Goal: Task Accomplishment & Management: Complete application form

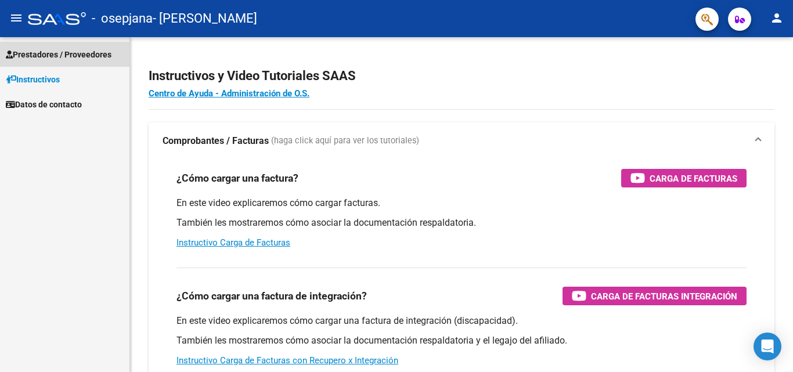
click at [76, 53] on span "Prestadores / Proveedores" at bounding box center [59, 54] width 106 height 13
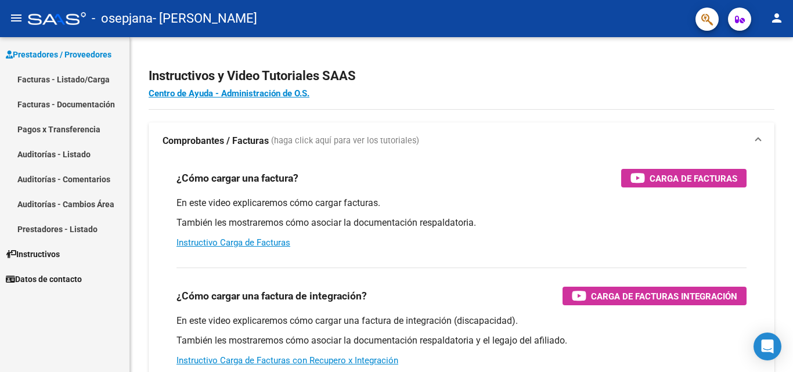
click at [19, 17] on mat-icon "menu" at bounding box center [16, 18] width 14 height 14
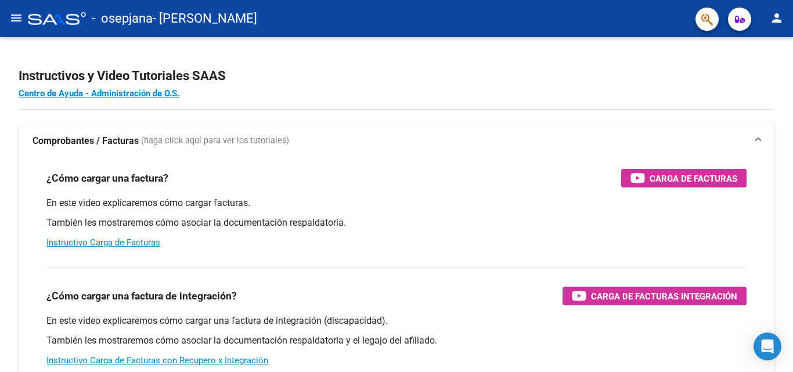
click at [19, 16] on mat-icon "menu" at bounding box center [16, 18] width 14 height 14
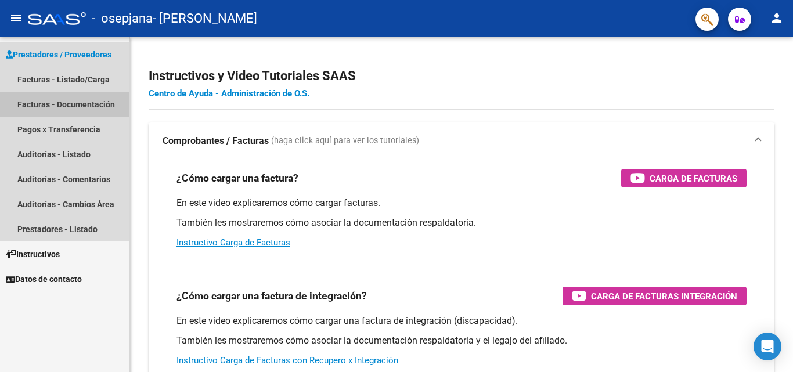
click at [73, 102] on link "Facturas - Documentación" at bounding box center [64, 104] width 129 height 25
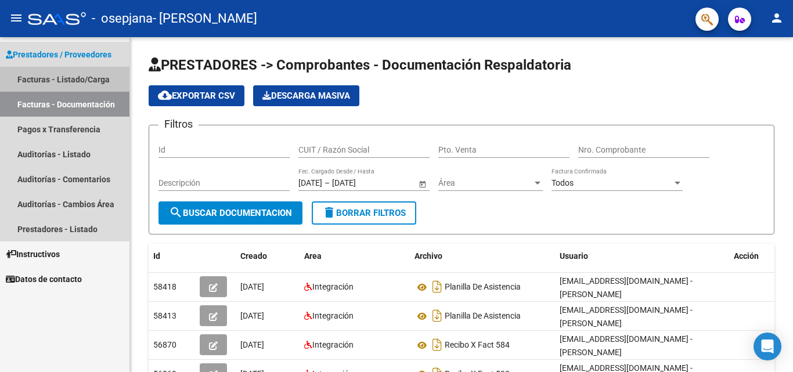
click at [47, 76] on link "Facturas - Listado/Carga" at bounding box center [64, 79] width 129 height 25
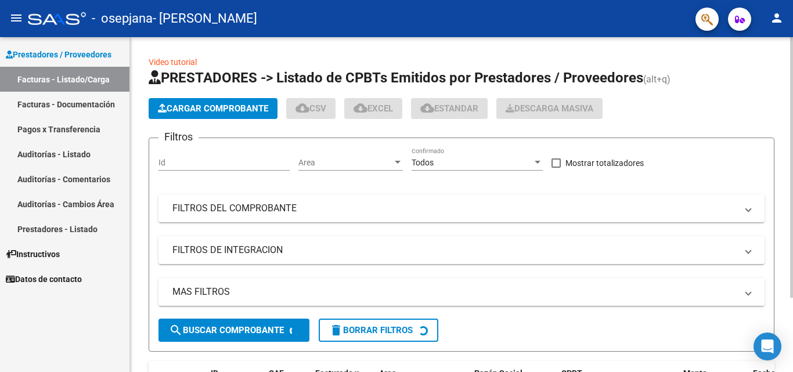
click at [235, 111] on span "Cargar Comprobante" at bounding box center [213, 108] width 110 height 10
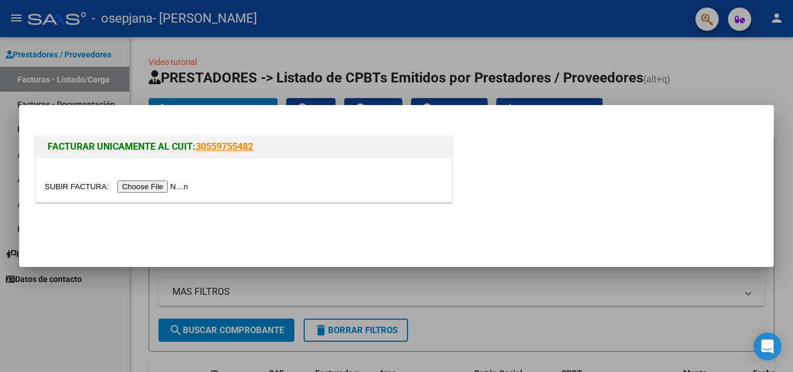
click at [165, 185] on input "file" at bounding box center [118, 187] width 147 height 12
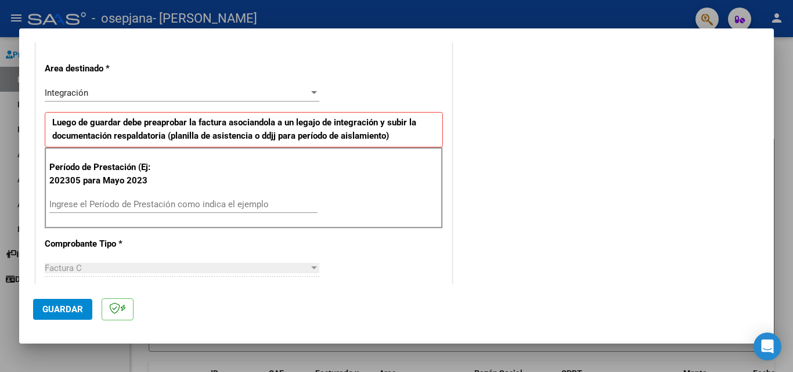
scroll to position [290, 0]
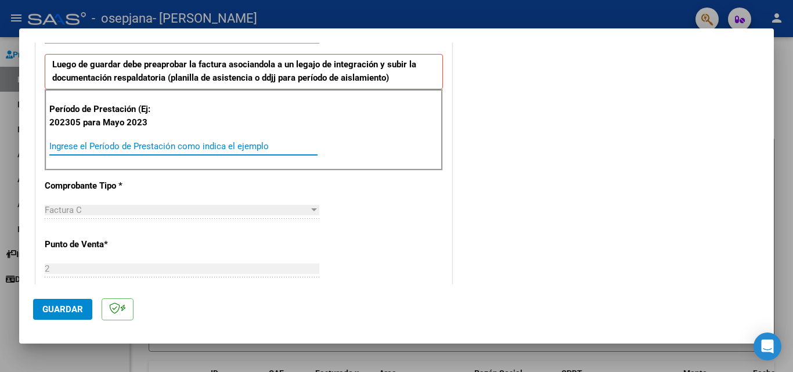
click at [67, 143] on input "Ingrese el Período de Prestación como indica el ejemplo" at bounding box center [183, 146] width 268 height 10
type input "202507"
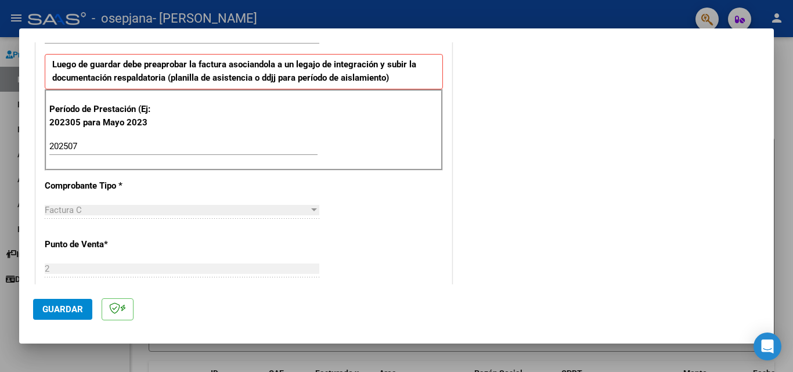
click at [571, 195] on div "COMENTARIOS Comentarios del Prestador / Gerenciador:" at bounding box center [607, 258] width 305 height 987
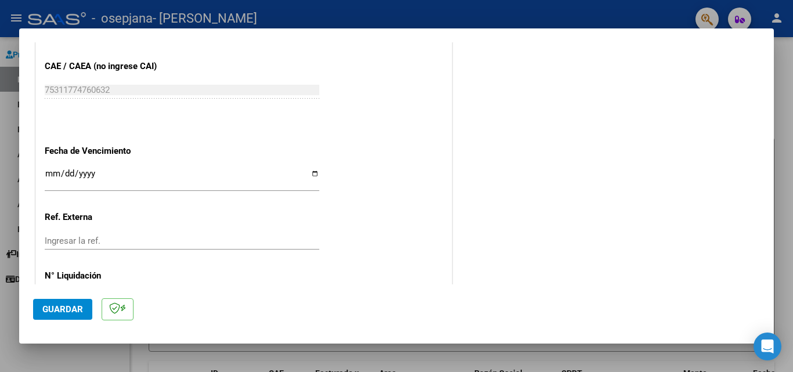
scroll to position [758, 0]
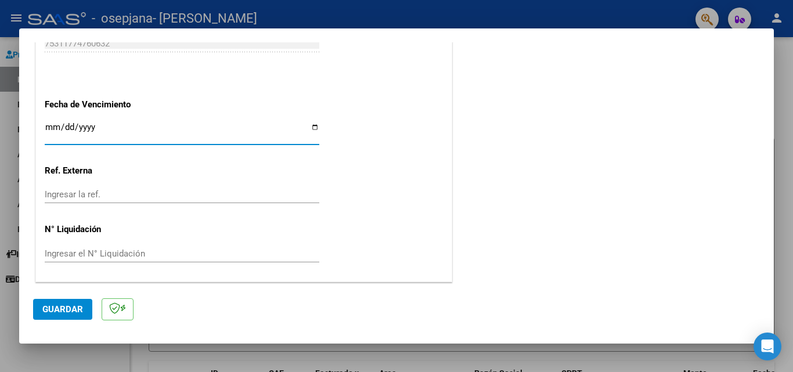
click at [46, 127] on input "Ingresar la fecha" at bounding box center [182, 131] width 275 height 19
type input "[DATE]"
click at [60, 305] on span "Guardar" at bounding box center [62, 309] width 41 height 10
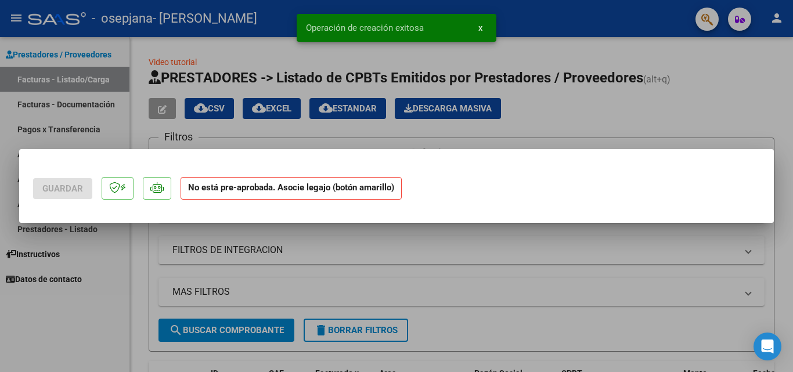
scroll to position [0, 0]
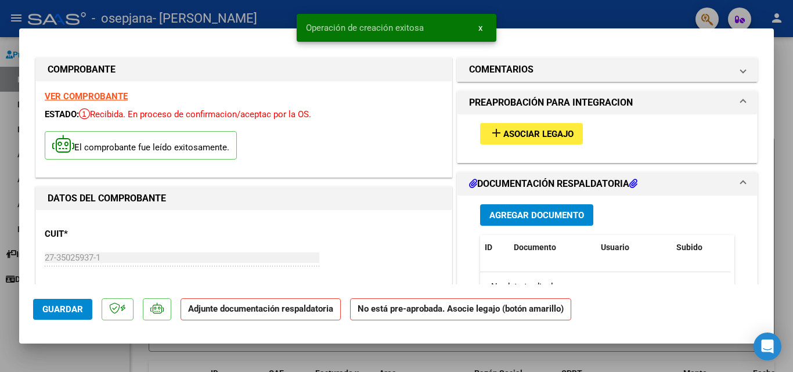
click at [525, 131] on span "Asociar Legajo" at bounding box center [538, 134] width 70 height 10
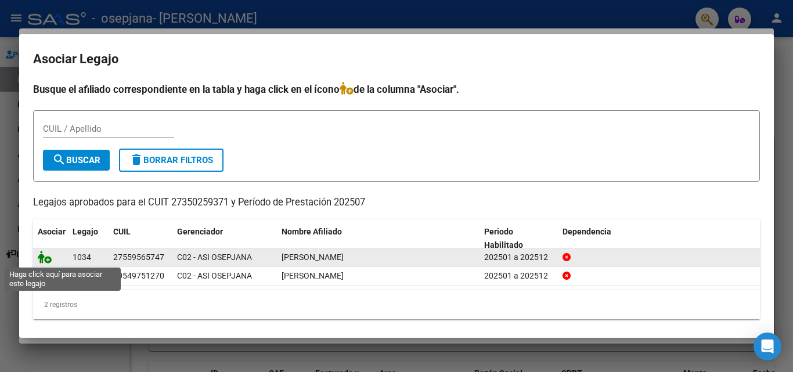
click at [44, 261] on icon at bounding box center [45, 257] width 14 height 13
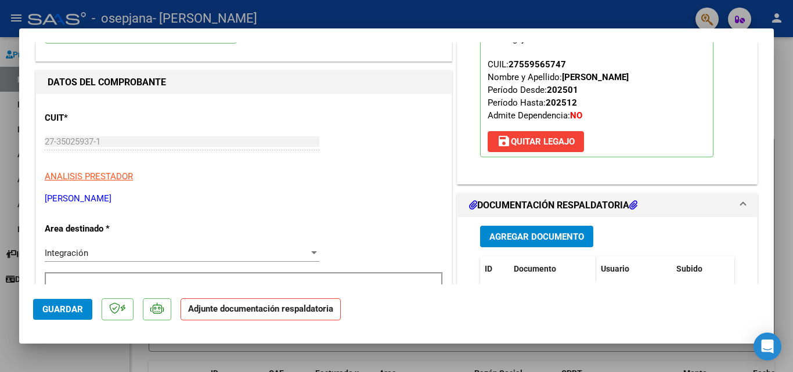
scroll to position [174, 0]
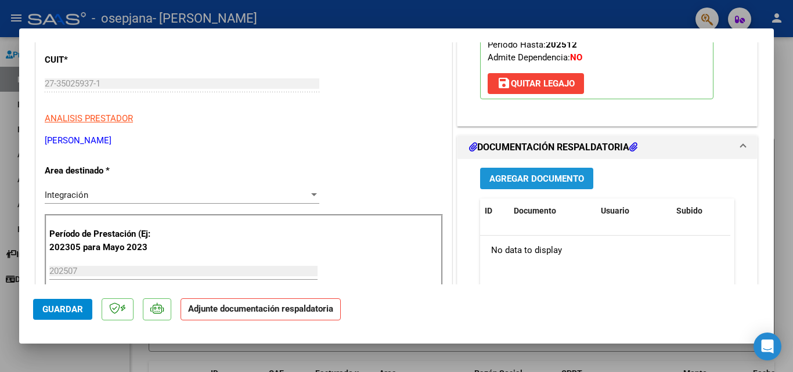
click at [527, 179] on span "Agregar Documento" at bounding box center [536, 179] width 95 height 10
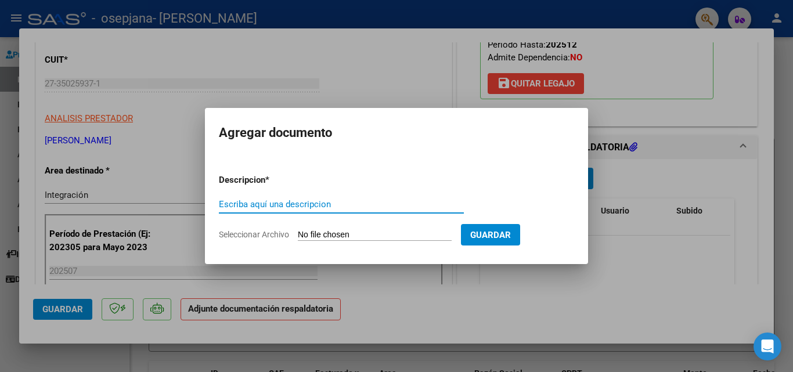
click at [269, 202] on input "Escriba aquí una descripcion" at bounding box center [341, 204] width 245 height 10
click at [268, 204] on input "Escriba aquí una descripcion" at bounding box center [341, 204] width 245 height 10
type input "planilla de asistencia"
click at [340, 232] on input "Seleccionar Archivo" at bounding box center [375, 235] width 154 height 11
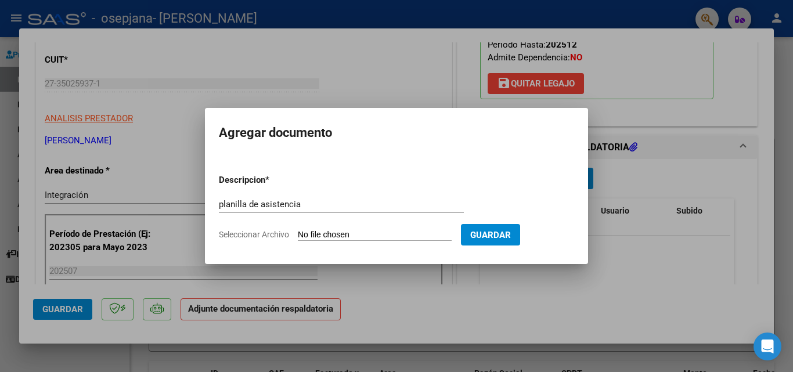
type input "C:\fakepath\PA Sotelo julio.pdf"
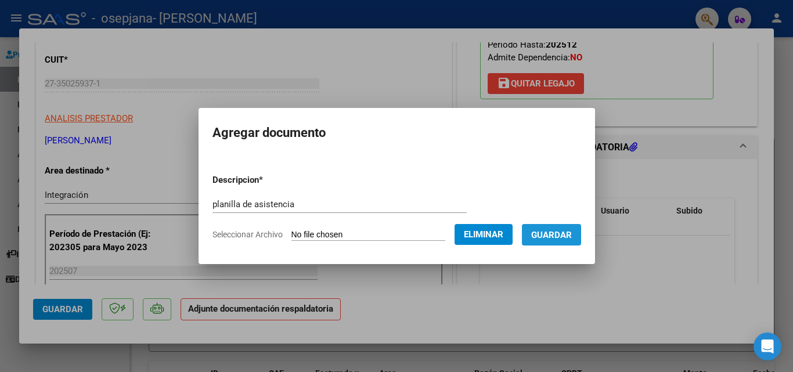
click at [552, 231] on span "Guardar" at bounding box center [551, 235] width 41 height 10
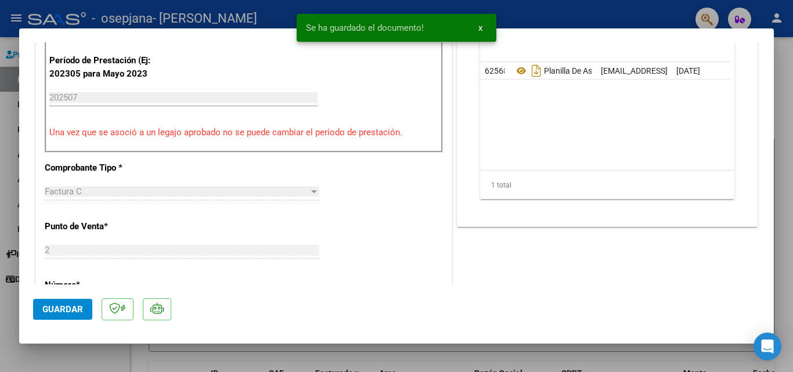
scroll to position [348, 0]
click at [60, 313] on span "Guardar" at bounding box center [62, 309] width 41 height 10
click at [13, 345] on div at bounding box center [396, 186] width 793 height 372
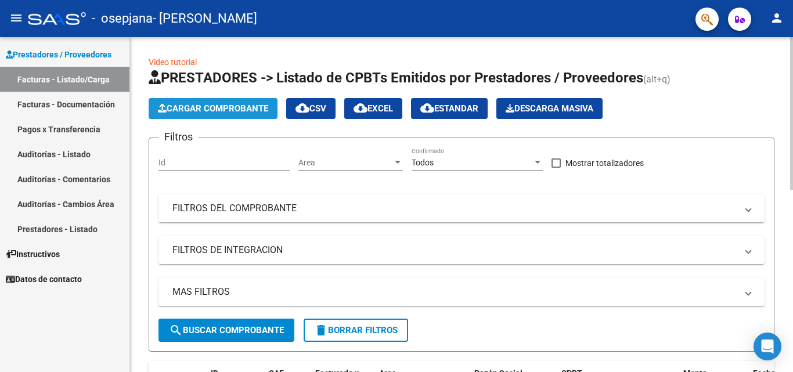
click at [187, 109] on span "Cargar Comprobante" at bounding box center [213, 108] width 110 height 10
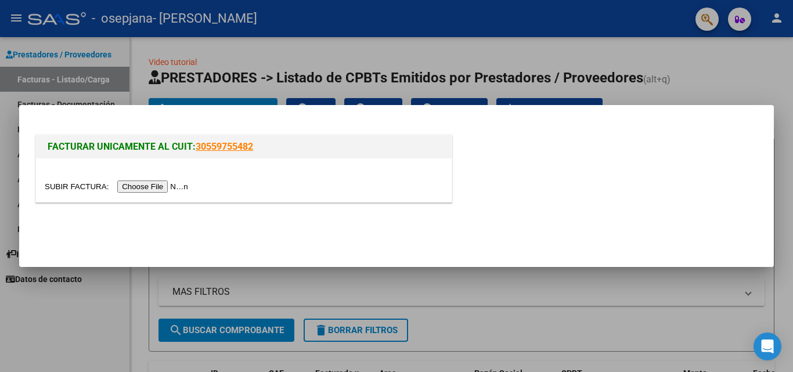
click at [143, 186] on input "file" at bounding box center [118, 187] width 147 height 12
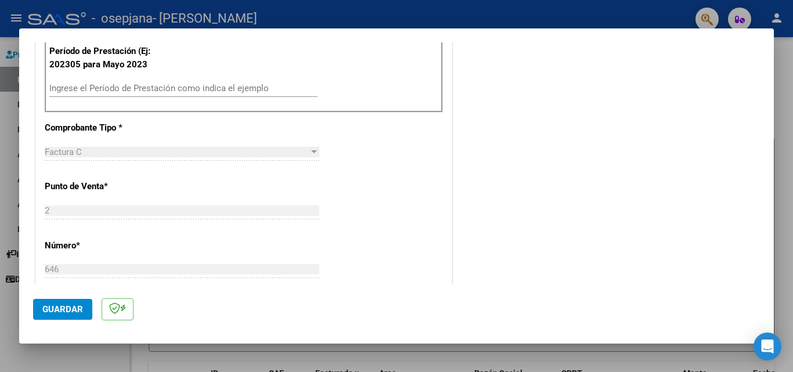
scroll to position [232, 0]
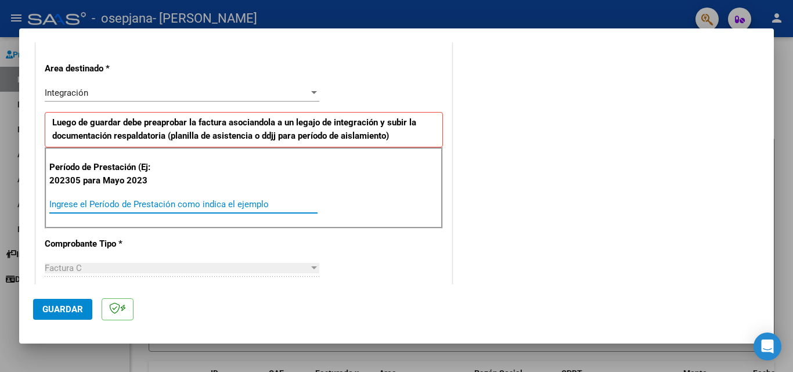
click at [92, 204] on input "Ingrese el Período de Prestación como indica el ejemplo" at bounding box center [183, 204] width 268 height 10
type input "202505"
click at [58, 307] on span "Guardar" at bounding box center [62, 309] width 41 height 10
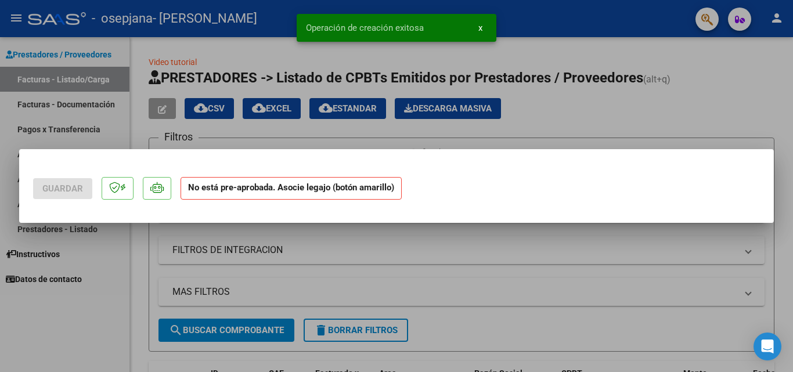
scroll to position [0, 0]
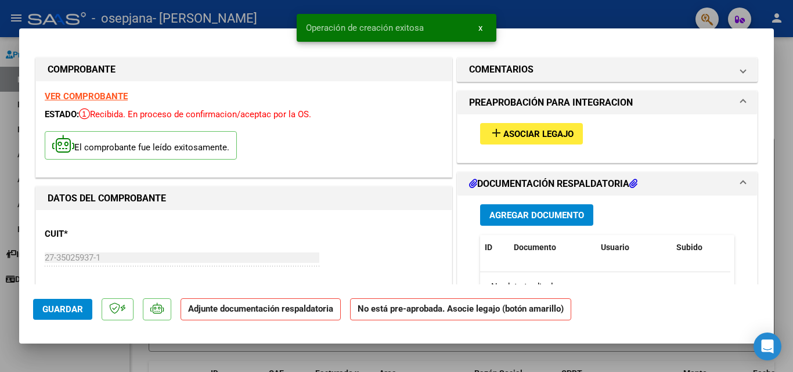
click at [525, 136] on span "Asociar Legajo" at bounding box center [538, 134] width 70 height 10
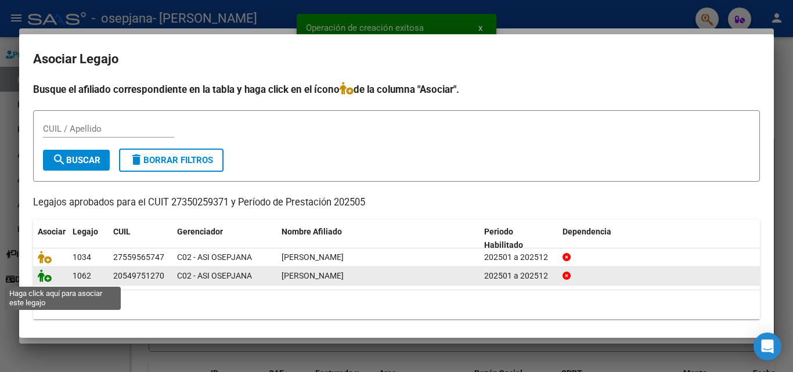
click at [45, 277] on icon at bounding box center [45, 275] width 14 height 13
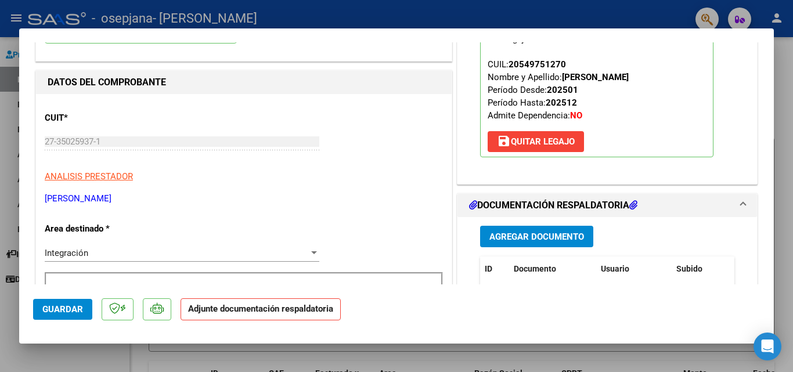
scroll to position [174, 0]
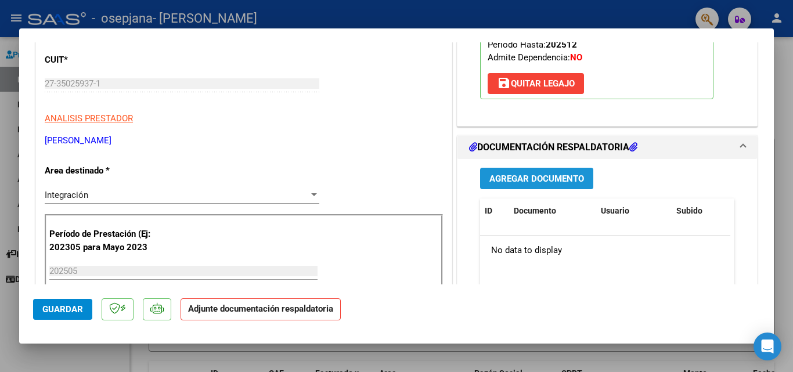
click at [520, 177] on span "Agregar Documento" at bounding box center [536, 179] width 95 height 10
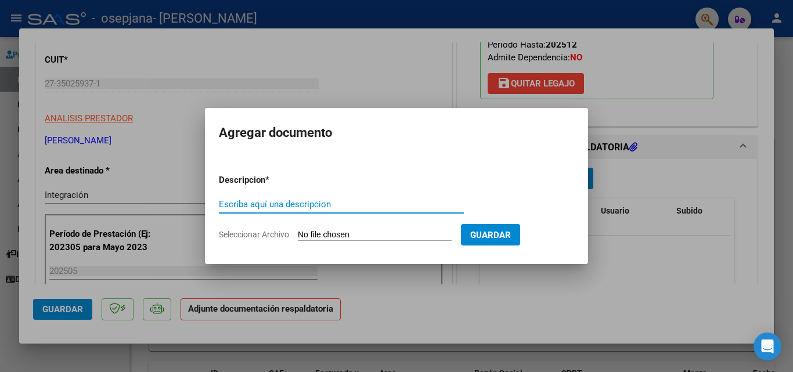
click at [262, 206] on input "Escriba aquí una descripcion" at bounding box center [341, 204] width 245 height 10
click at [258, 203] on input "Escriba aquí una descripcion" at bounding box center [341, 204] width 245 height 10
type input "planilla de asistencia"
click at [324, 228] on form "Descripcion * planilla de asistencia Escriba aquí una descripcion Seleccionar A…" at bounding box center [396, 207] width 355 height 85
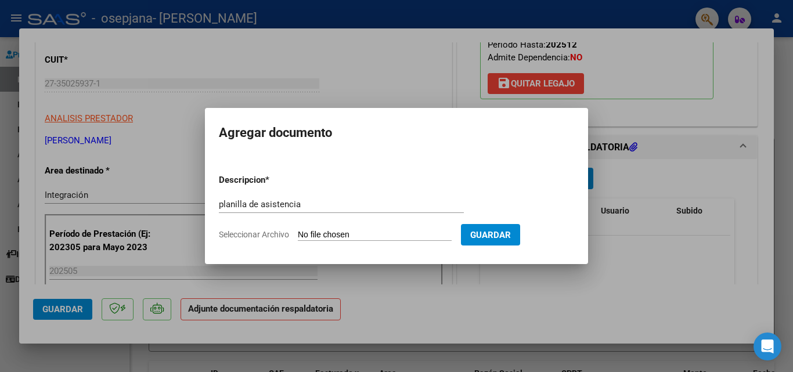
click at [323, 230] on input "Seleccionar Archivo" at bounding box center [375, 235] width 154 height 11
type input "C:\fakepath\PA [PERSON_NAME].pdf"
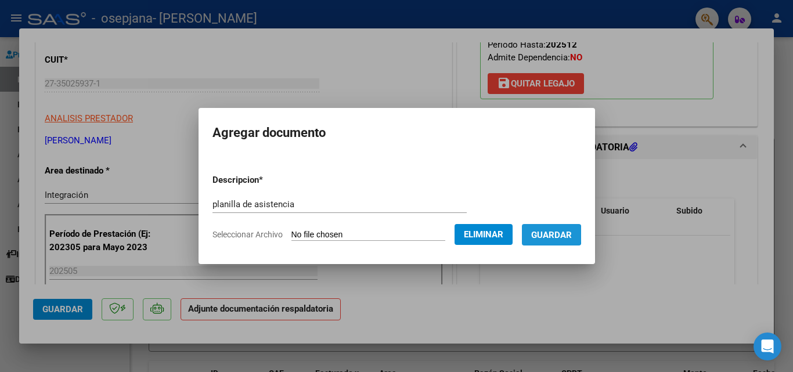
click at [555, 234] on span "Guardar" at bounding box center [551, 235] width 41 height 10
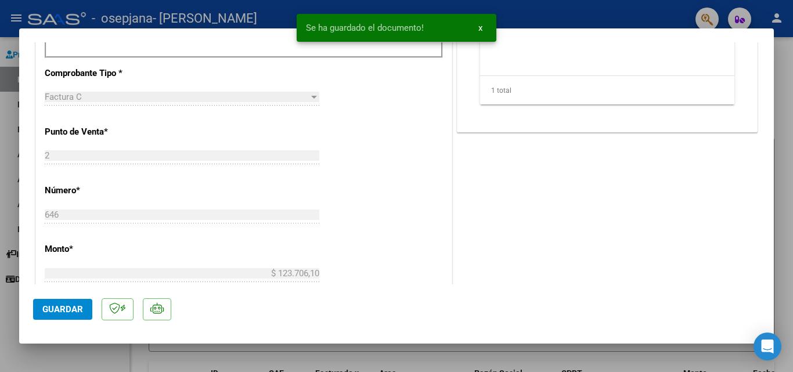
scroll to position [522, 0]
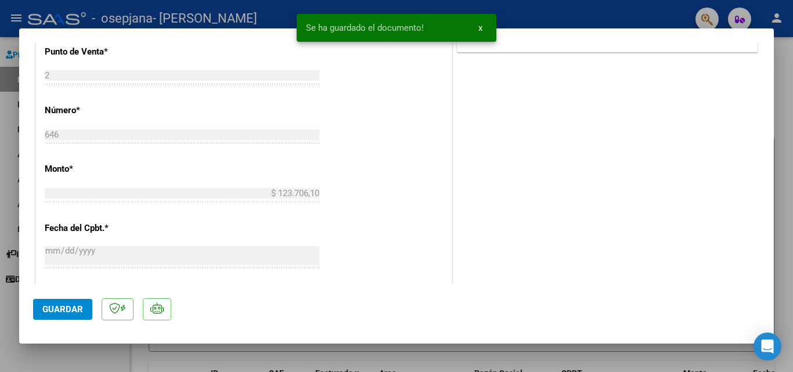
click at [46, 311] on span "Guardar" at bounding box center [62, 309] width 41 height 10
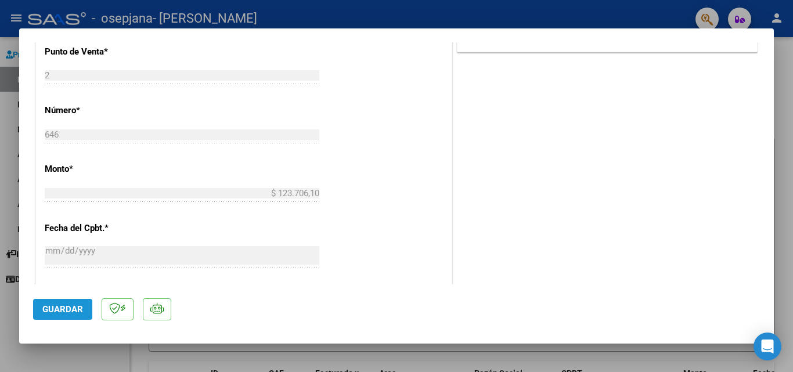
click at [64, 311] on span "Guardar" at bounding box center [62, 309] width 41 height 10
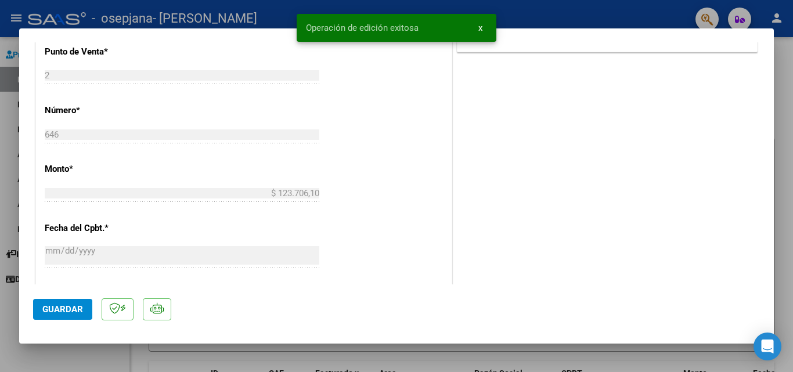
click at [56, 362] on div at bounding box center [396, 186] width 793 height 372
type input "$ 0,00"
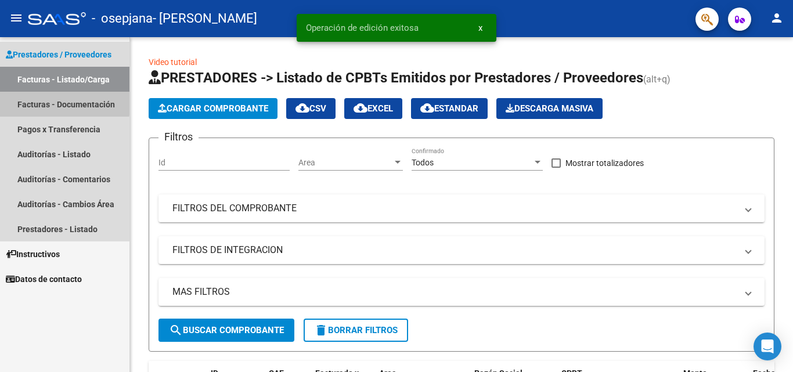
click at [34, 97] on link "Facturas - Documentación" at bounding box center [64, 104] width 129 height 25
